Goal: Information Seeking & Learning: Learn about a topic

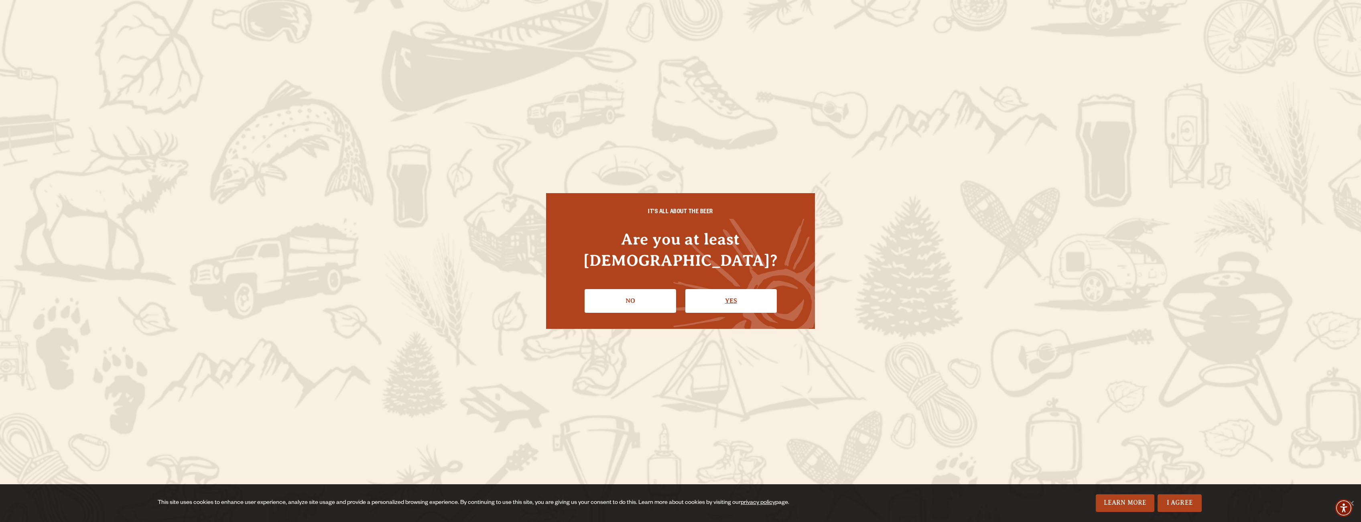
click at [714, 294] on link "Yes" at bounding box center [732, 300] width 92 height 23
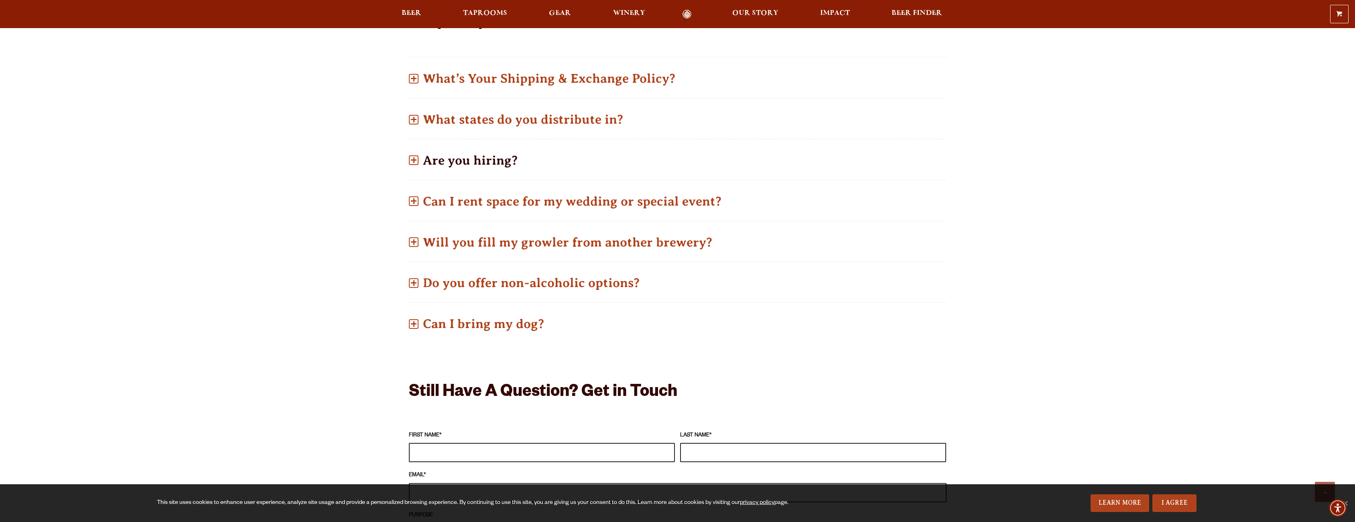
scroll to position [361, 0]
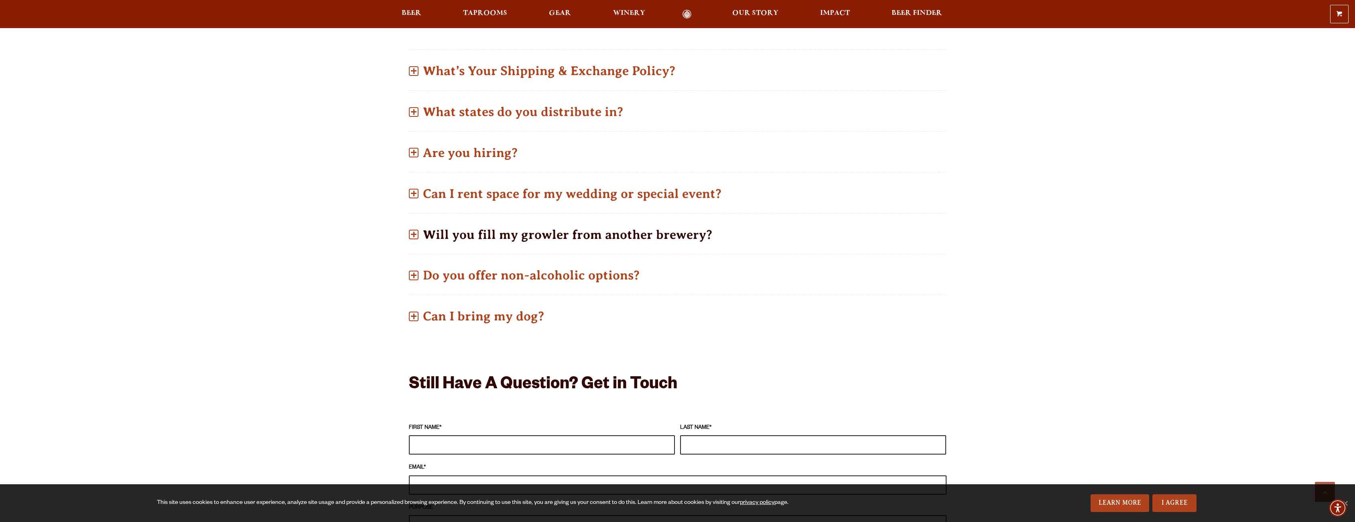
click at [414, 235] on span at bounding box center [413, 235] width 1 height 6
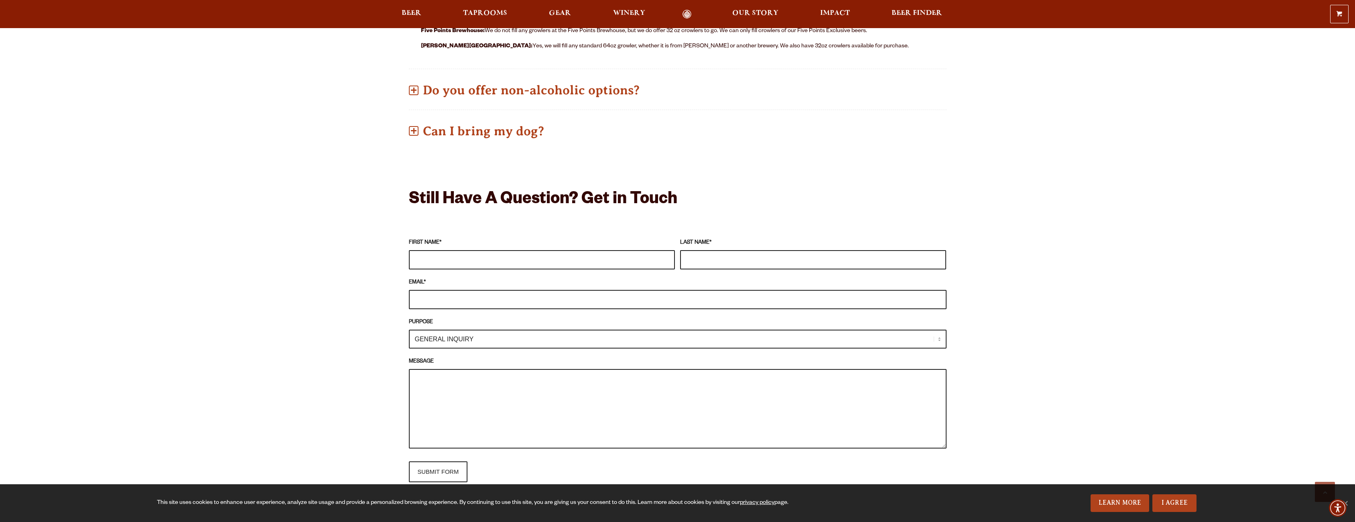
scroll to position [488, 0]
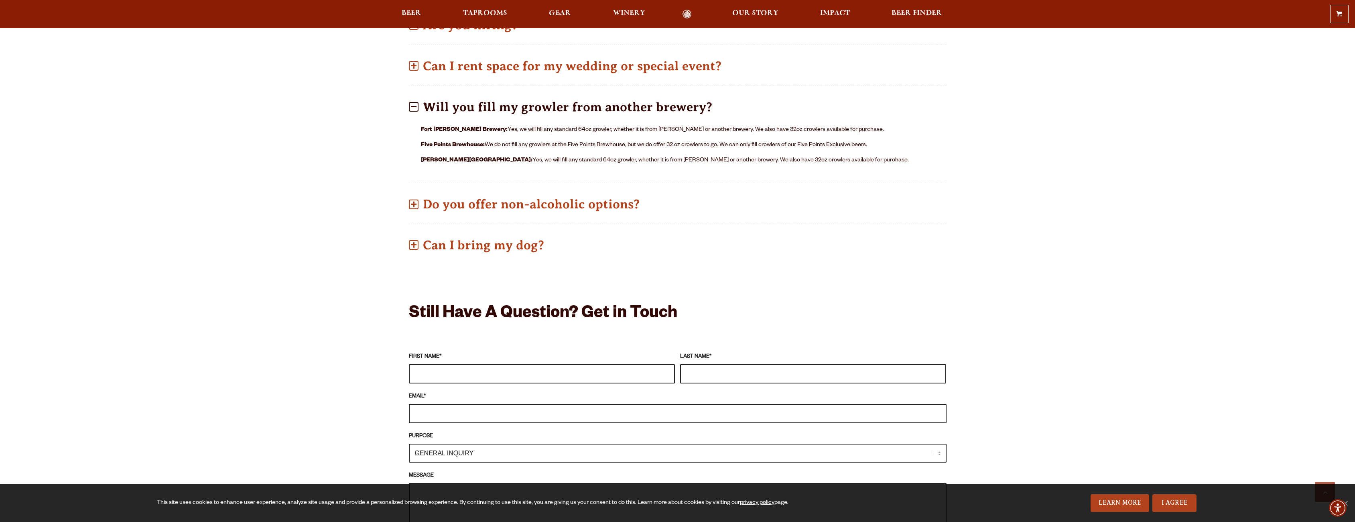
click at [411, 105] on span at bounding box center [414, 107] width 10 height 10
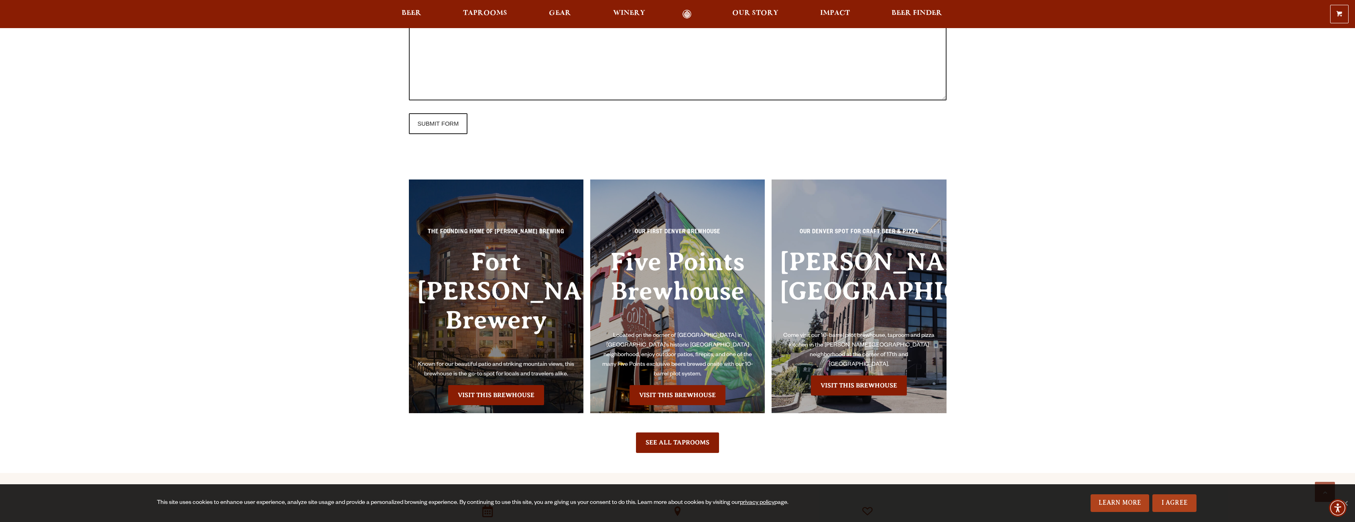
scroll to position [970, 0]
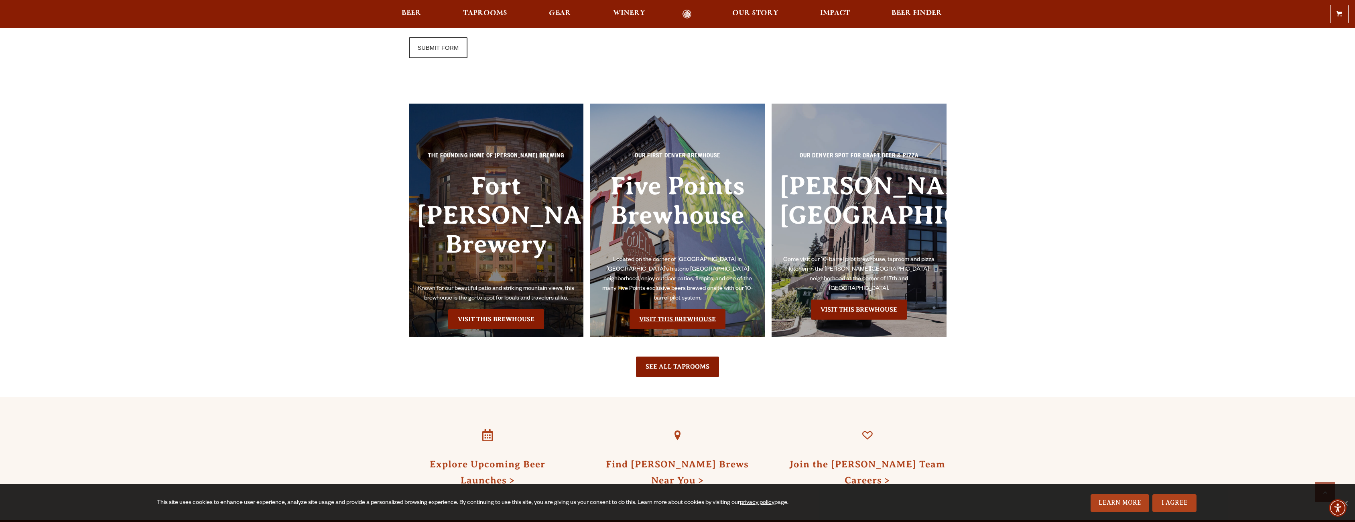
click at [679, 313] on link "Visit this Brewhouse" at bounding box center [678, 319] width 96 height 20
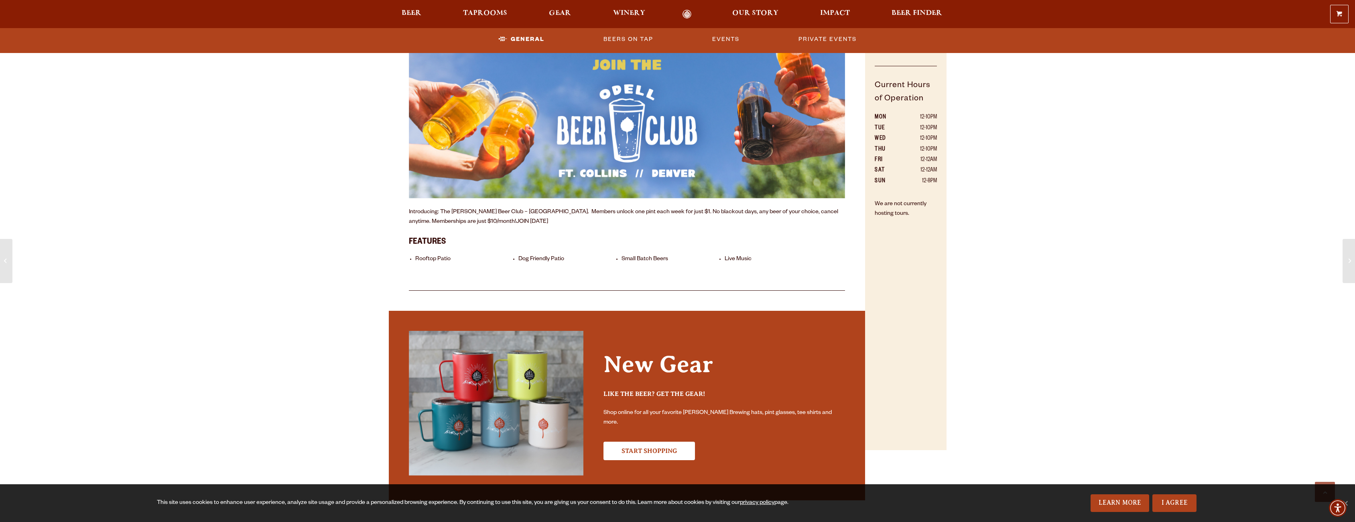
scroll to position [190, 0]
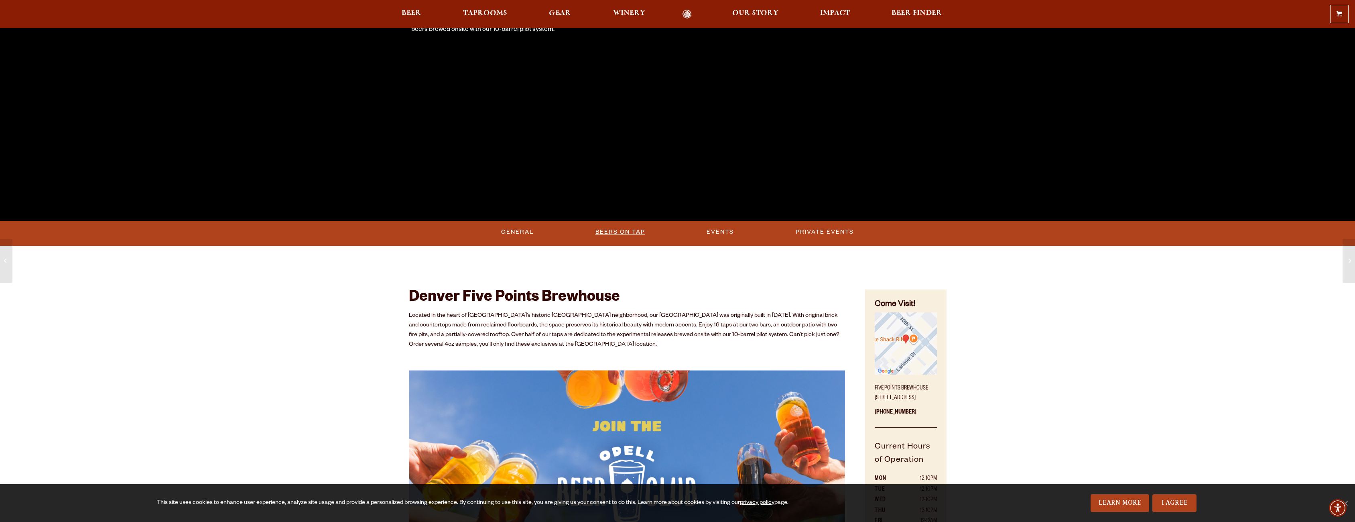
click at [603, 227] on link "Beers on Tap" at bounding box center [620, 232] width 56 height 18
click at [621, 230] on link "Beers on Tap" at bounding box center [621, 232] width 71 height 18
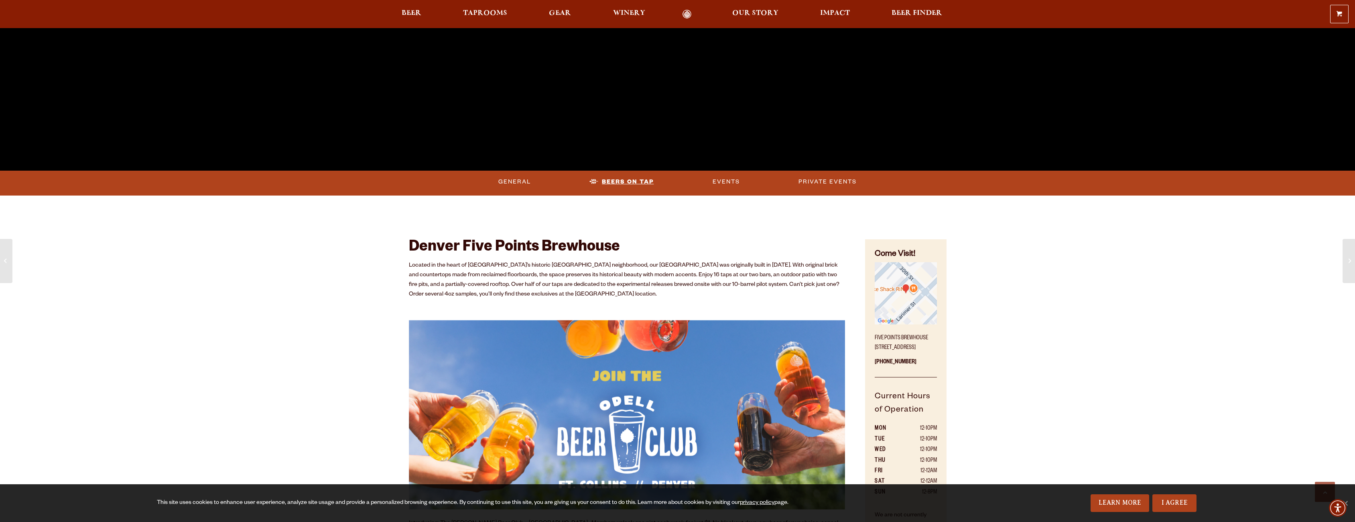
scroll to position [271, 0]
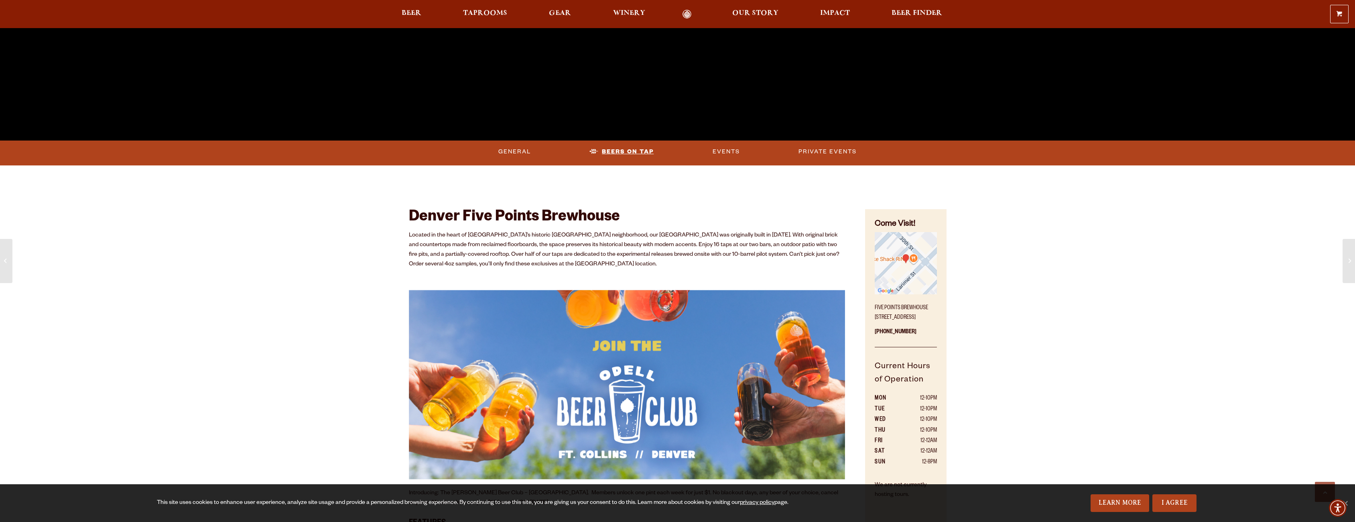
click at [630, 151] on link "Beers on Tap" at bounding box center [621, 151] width 71 height 18
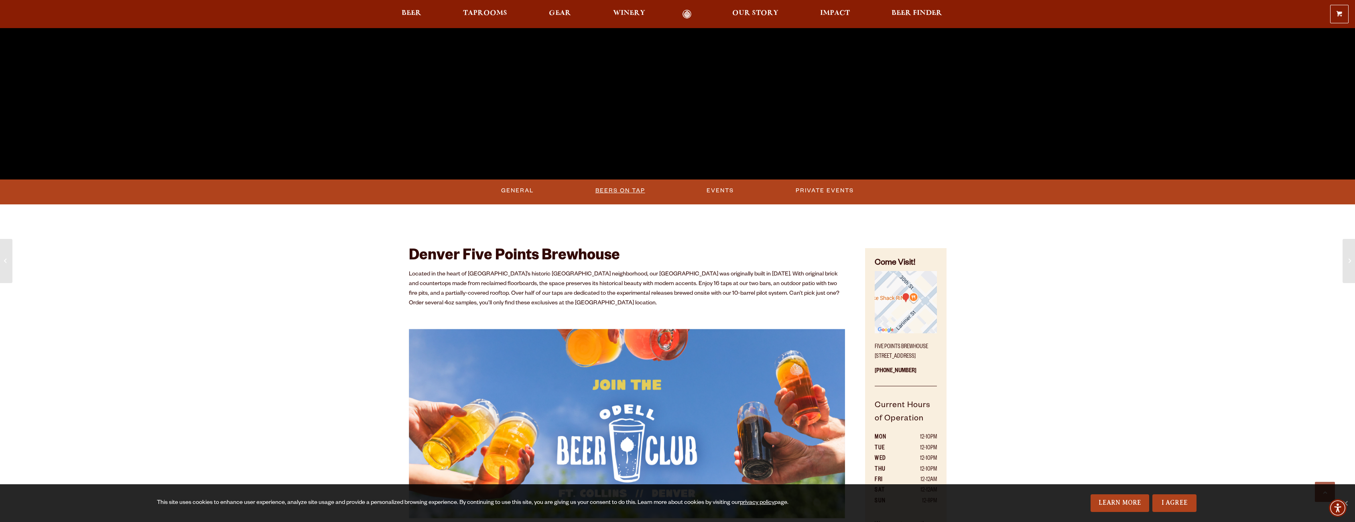
scroll to position [230, 0]
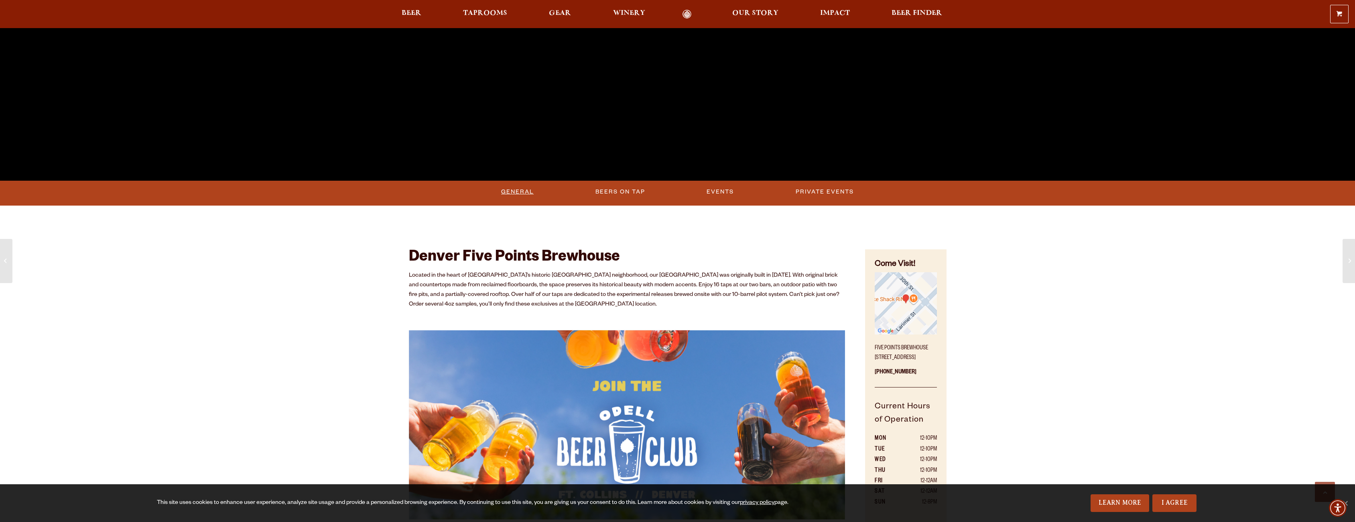
click at [524, 197] on link "General" at bounding box center [517, 192] width 39 height 18
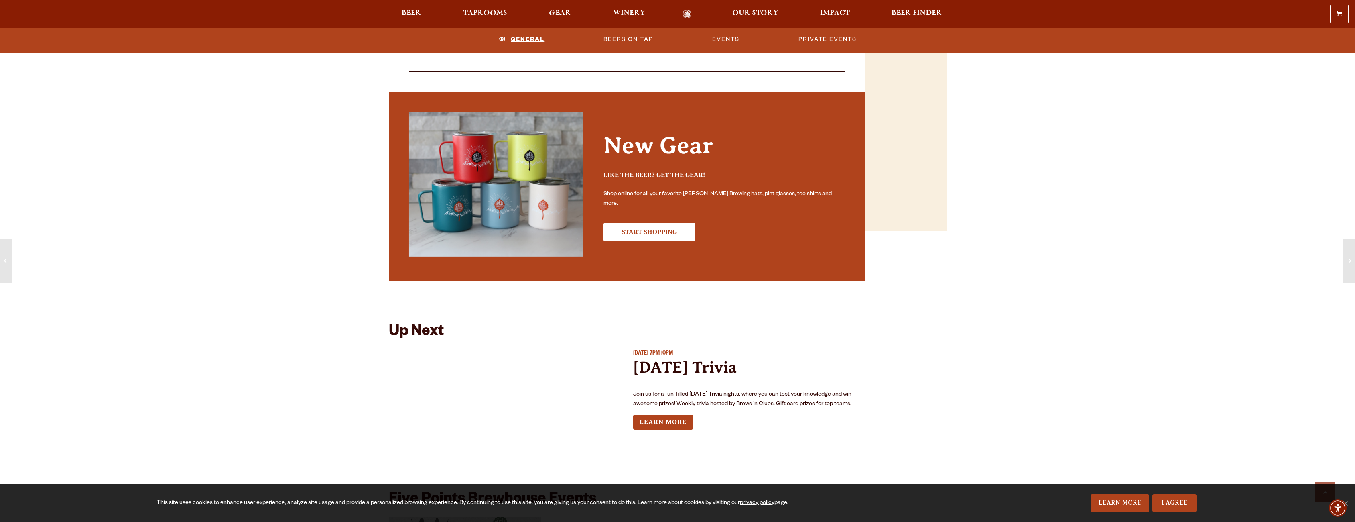
scroll to position [449, 0]
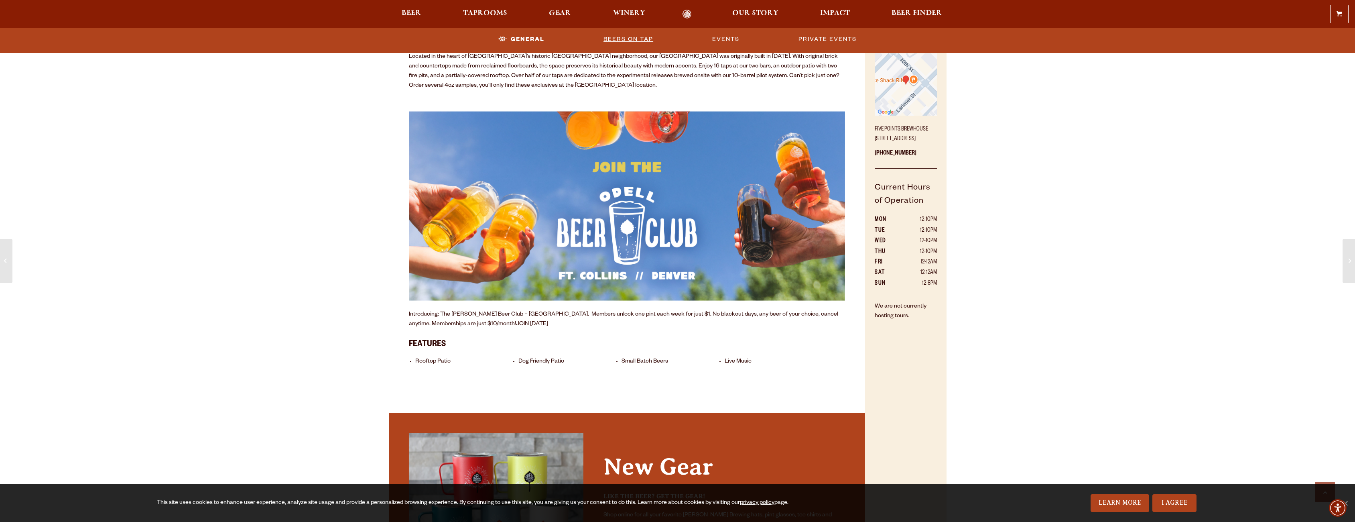
click at [627, 43] on link "Beers on Tap" at bounding box center [628, 39] width 56 height 18
click at [409, 4] on div at bounding box center [677, 14] width 1355 height 28
click at [414, 14] on span "Beer" at bounding box center [412, 13] width 20 height 6
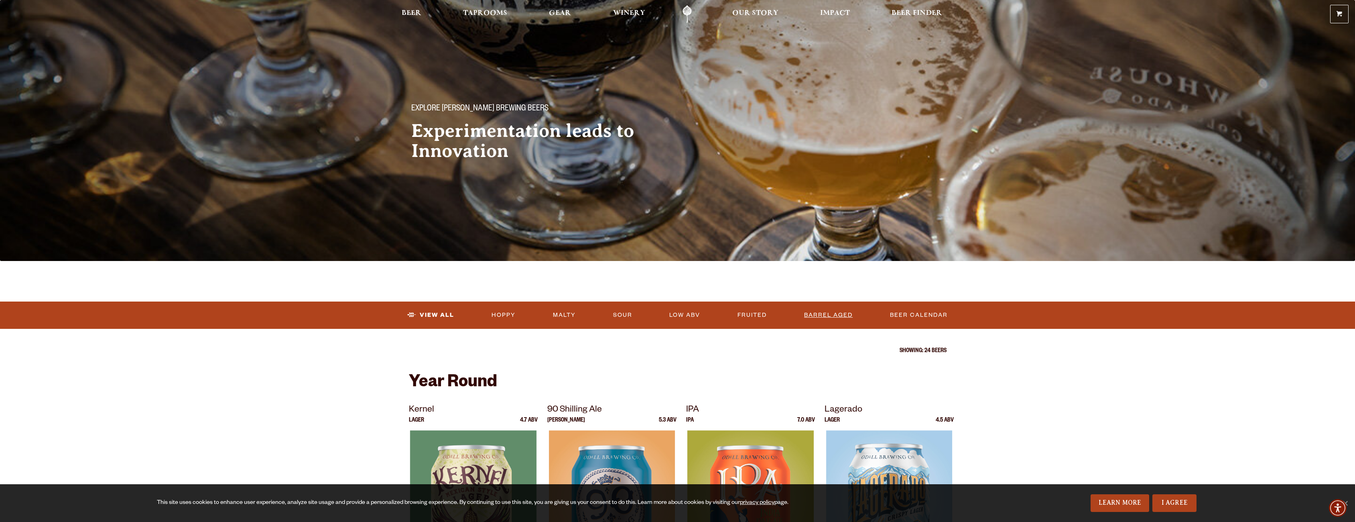
click at [831, 321] on link "Barrel Aged" at bounding box center [828, 315] width 55 height 18
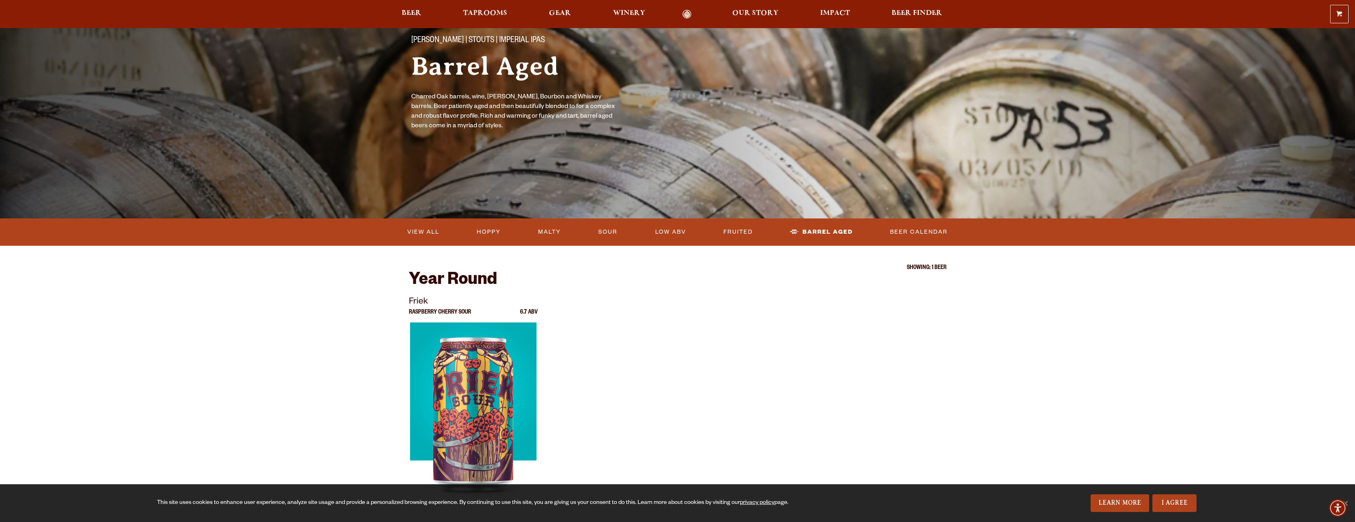
scroll to position [120, 0]
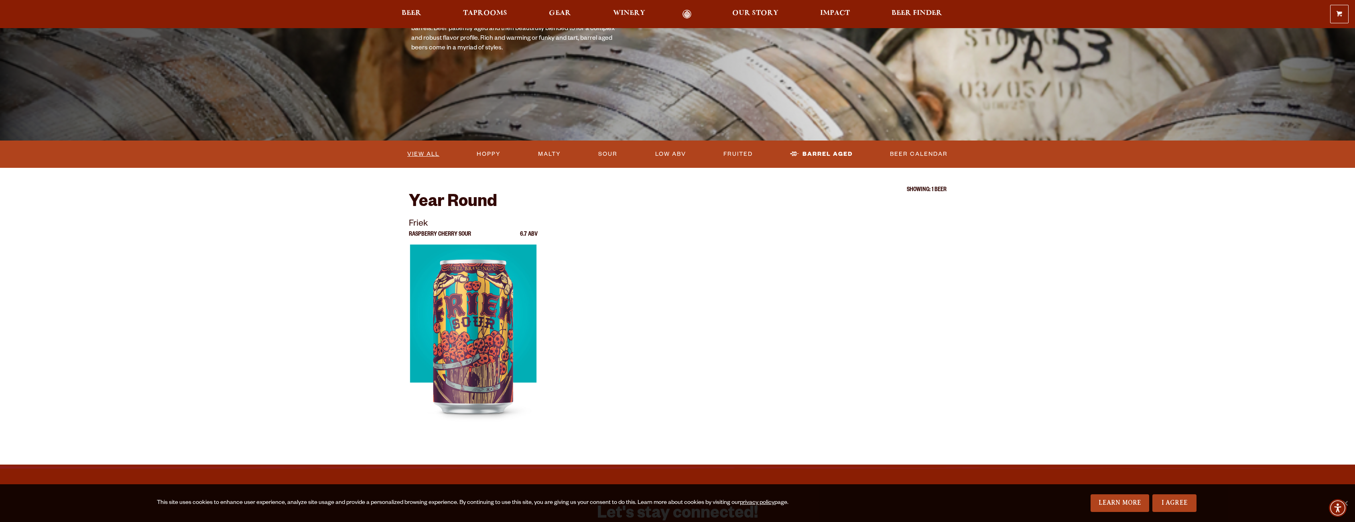
click at [434, 149] on link "View All" at bounding box center [423, 154] width 39 height 18
